Goal: Task Accomplishment & Management: Complete application form

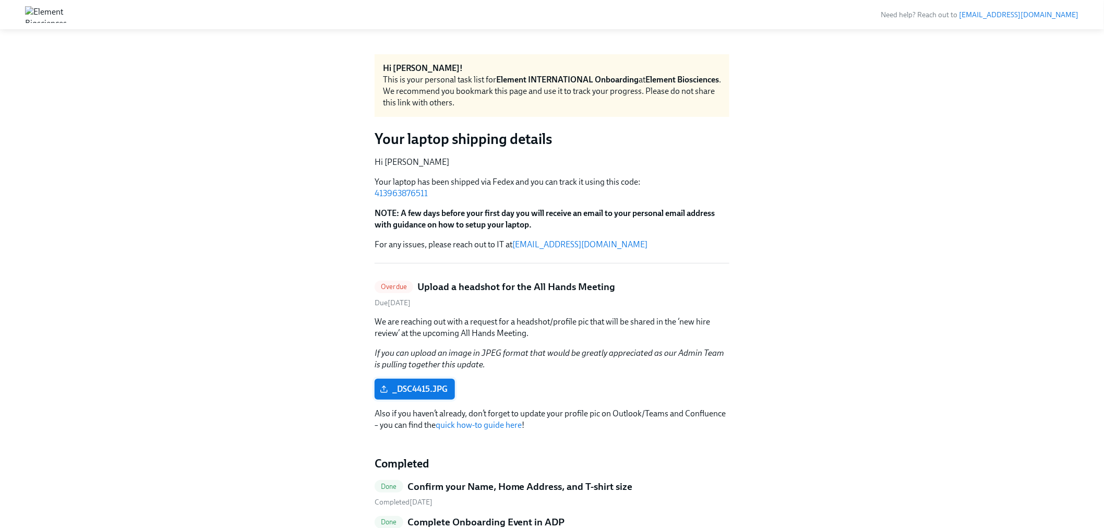
click at [447, 393] on span "_DSC4415.JPG" at bounding box center [415, 389] width 66 height 10
click at [0, 0] on input "_DSC4415.JPG" at bounding box center [0, 0] width 0 height 0
click at [414, 388] on span "_DSC4415.JPG" at bounding box center [415, 389] width 66 height 10
click at [0, 0] on input "_DSC4415.JPG" at bounding box center [0, 0] width 0 height 0
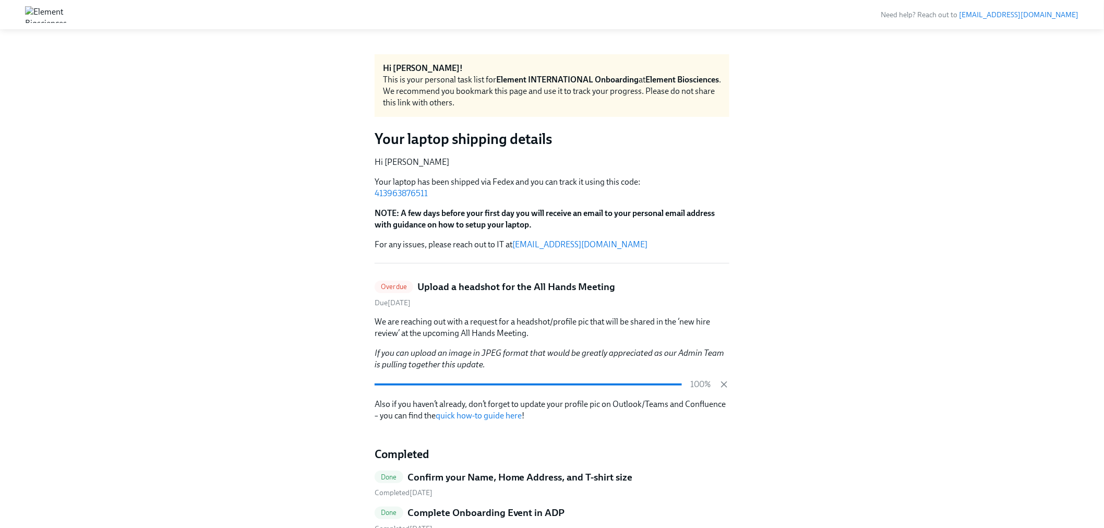
click at [903, 425] on div "Hi [PERSON_NAME]! This is your personal task list for Element INTERNATIONAL Onb…" at bounding box center [552, 421] width 1054 height 734
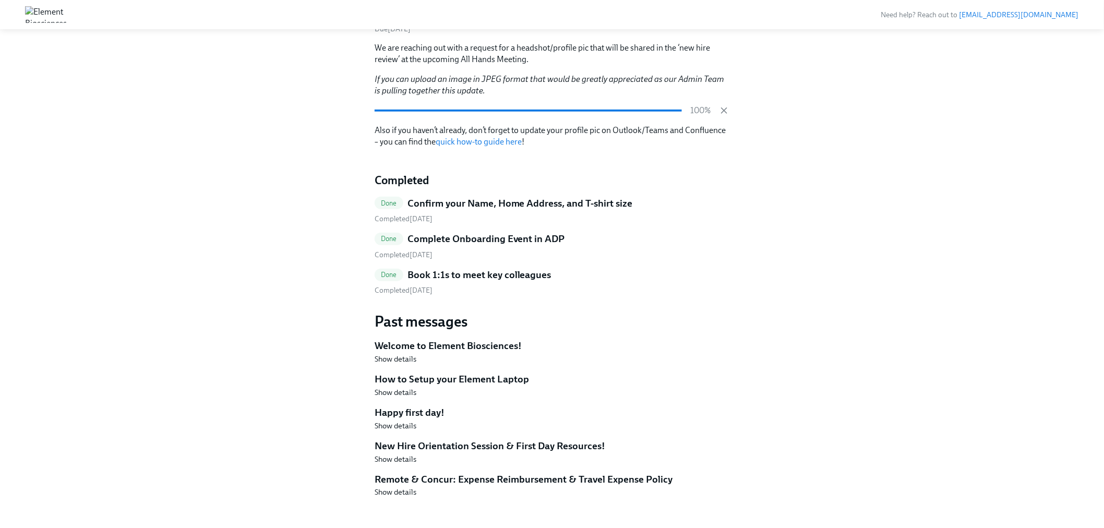
scroll to position [284, 0]
